Goal: Task Accomplishment & Management: Use online tool/utility

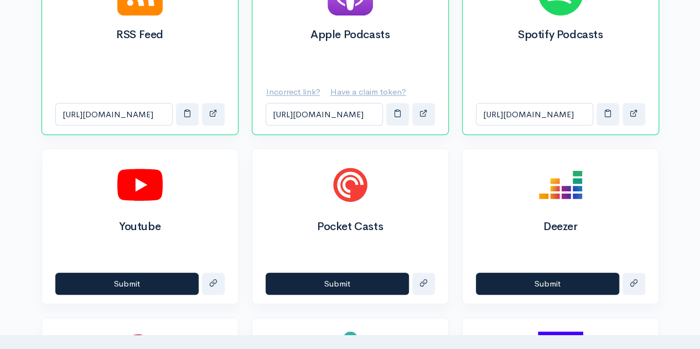
scroll to position [475, 0]
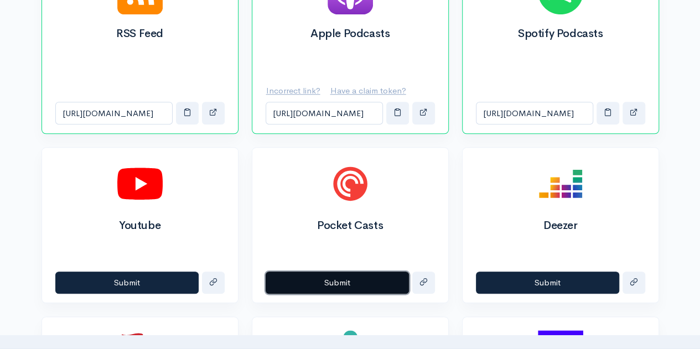
click at [302, 274] on button "Submit" at bounding box center [336, 283] width 143 height 23
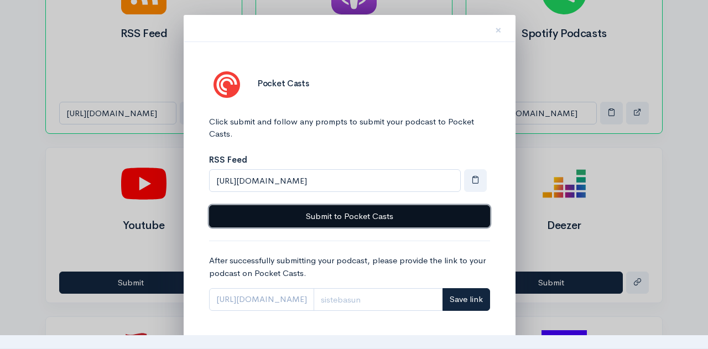
click at [323, 218] on button "Submit to Pocket Casts" at bounding box center [349, 216] width 281 height 23
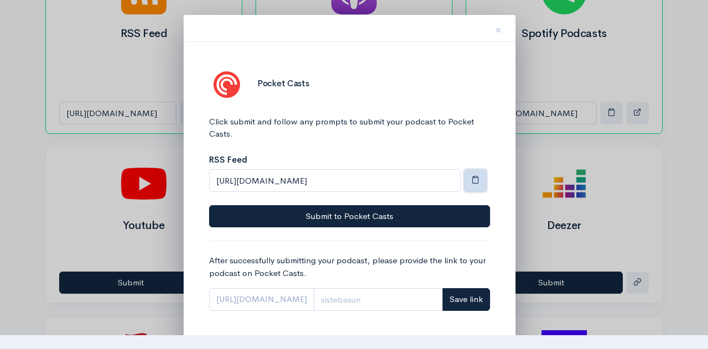
click at [478, 180] on span "button" at bounding box center [475, 179] width 8 height 8
click at [499, 30] on span "×" at bounding box center [498, 30] width 7 height 16
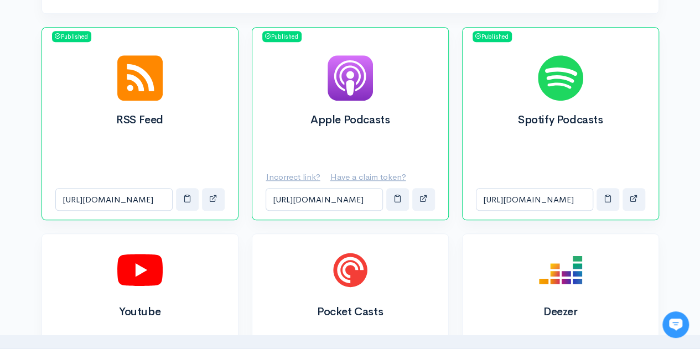
scroll to position [388, 0]
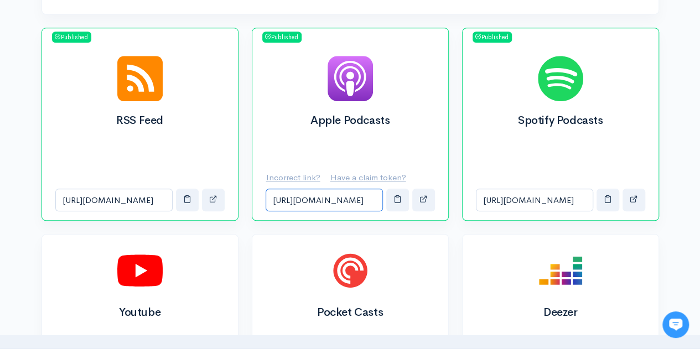
click at [376, 201] on input "[URL][DOMAIN_NAME]" at bounding box center [323, 200] width 117 height 23
click at [393, 203] on button "button" at bounding box center [397, 200] width 23 height 23
click at [192, 201] on button "button" at bounding box center [187, 200] width 23 height 23
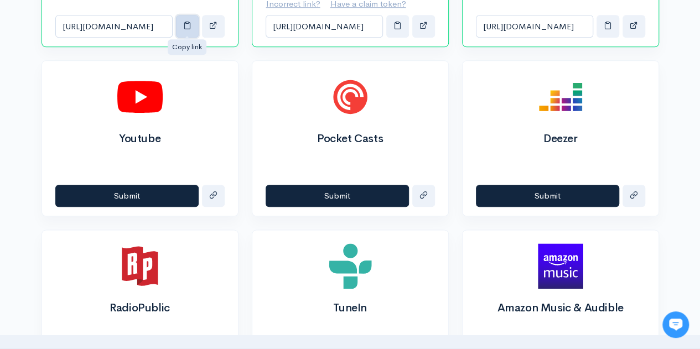
scroll to position [563, 0]
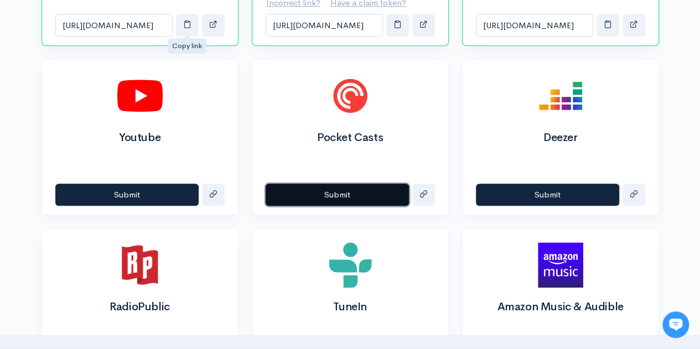
click at [306, 191] on button "Submit" at bounding box center [336, 195] width 143 height 23
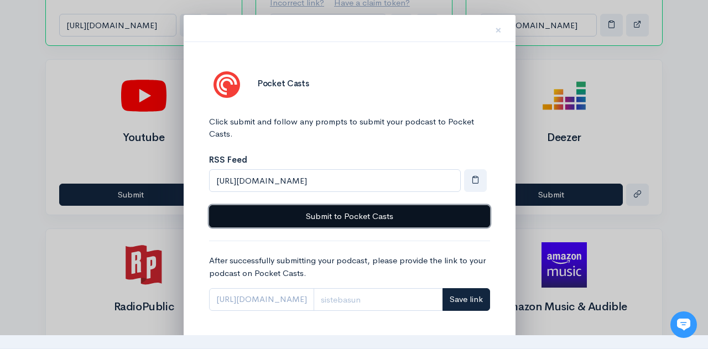
click at [304, 211] on button "Submit to Pocket Casts" at bounding box center [349, 216] width 281 height 23
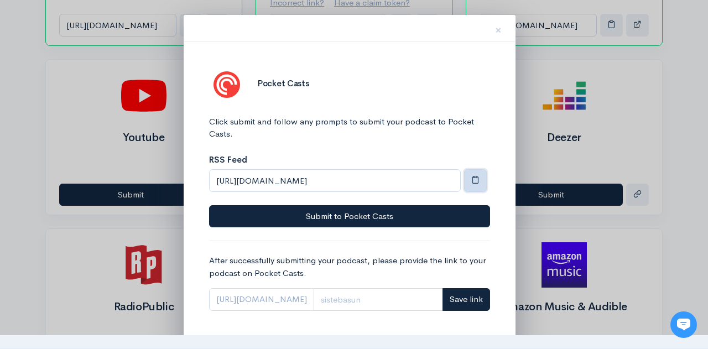
click at [481, 175] on button "button" at bounding box center [475, 180] width 23 height 23
click at [495, 34] on span "×" at bounding box center [498, 30] width 7 height 16
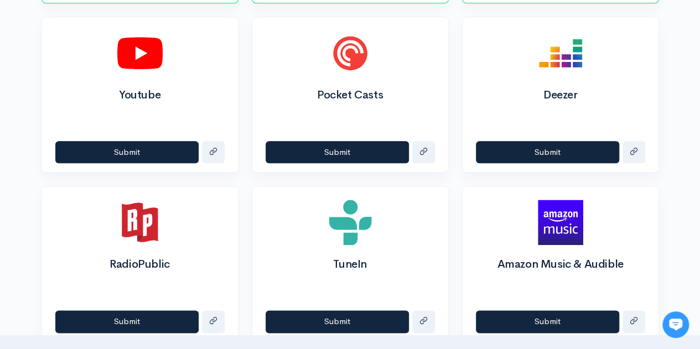
scroll to position [605, 0]
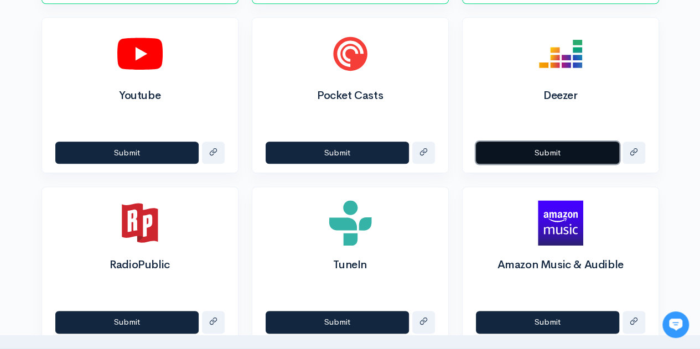
click at [517, 150] on button "Submit" at bounding box center [547, 153] width 143 height 23
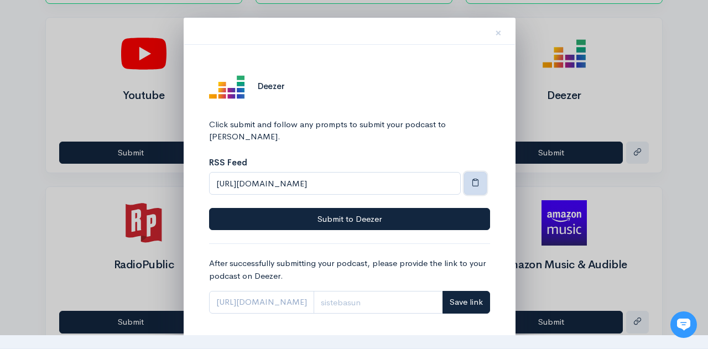
click at [478, 174] on button "button" at bounding box center [475, 183] width 23 height 23
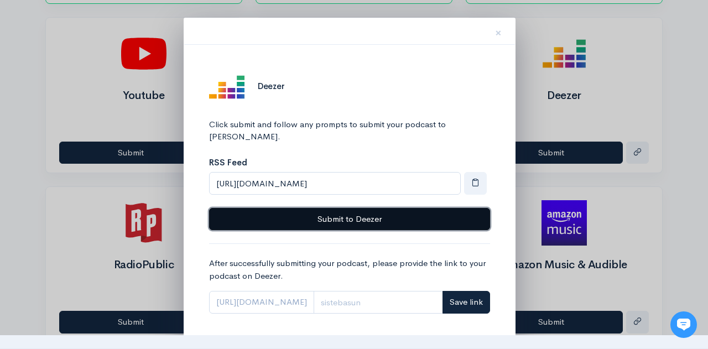
click at [373, 208] on button "Submit to Deezer" at bounding box center [349, 219] width 281 height 23
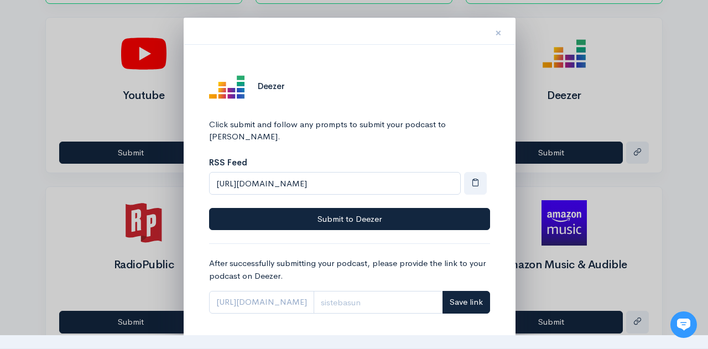
click at [503, 30] on button "×" at bounding box center [498, 31] width 33 height 35
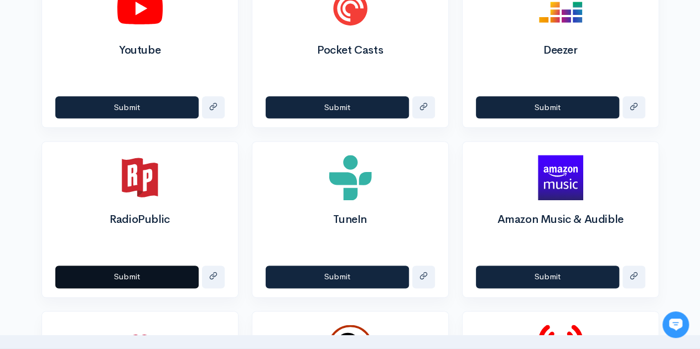
scroll to position [557, 0]
